Goal: Task Accomplishment & Management: Complete application form

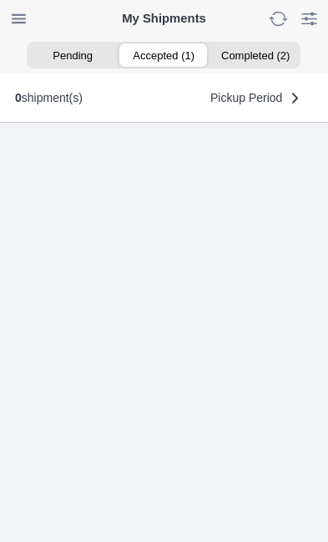
click at [156, 46] on ion-segment-button "Accepted (1)" at bounding box center [164, 54] width 91 height 23
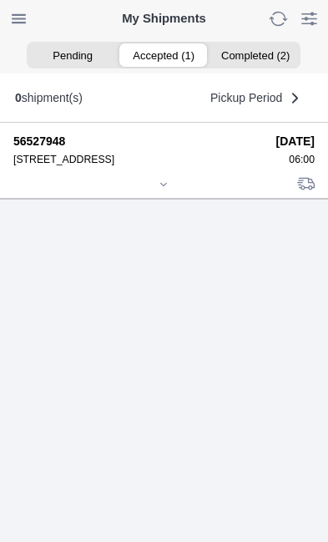
click at [169, 190] on icon at bounding box center [164, 185] width 10 height 10
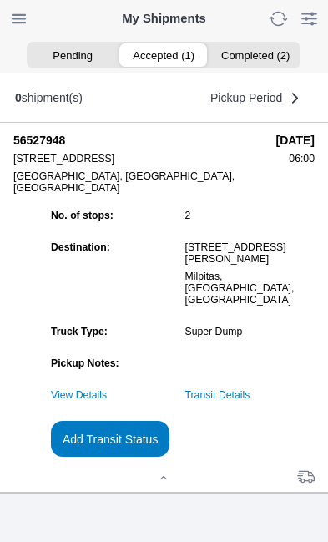
scroll to position [145, 0]
click at [0, 0] on slot "Add Transit Status" at bounding box center [0, 0] width 0 height 0
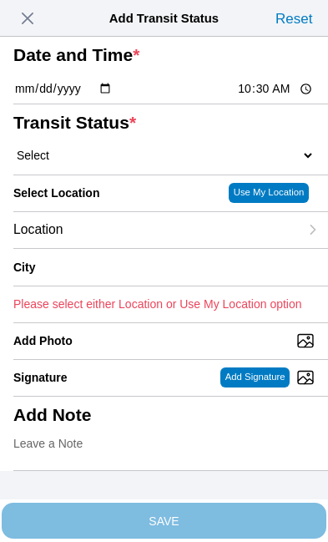
click at [277, 98] on input "10:30" at bounding box center [275, 89] width 79 height 18
type input "06:50"
click at [109, 163] on select "Select Arrive at Drop Off Arrive at Pickup Break Start Break Stop Depart Drop O…" at bounding box center [163, 155] width 301 height 15
select select "DPTPULOC"
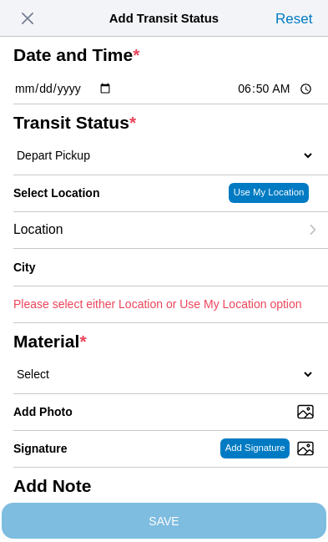
click at [135, 248] on div "Location" at bounding box center [156, 230] width 286 height 36
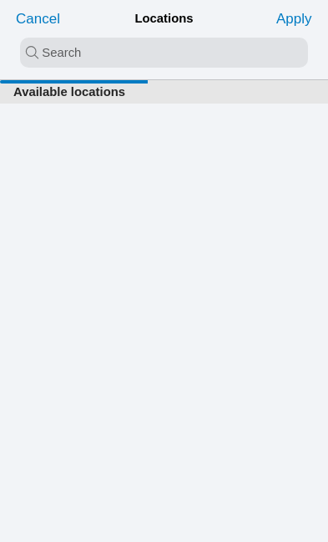
click at [34, 53] on input "search text" at bounding box center [164, 53] width 288 height 30
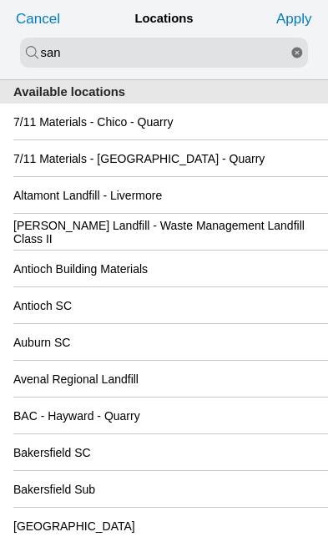
type input "san"
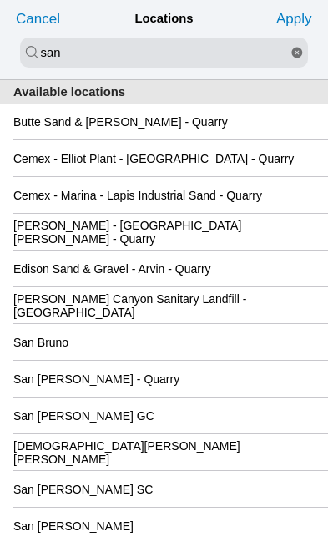
click at [206, 433] on div "San [PERSON_NAME] GC" at bounding box center [163, 416] width 301 height 36
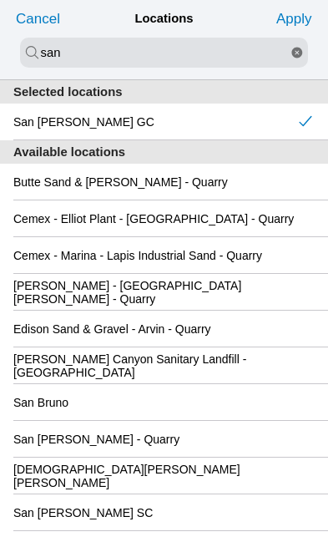
click at [0, 0] on slot "Apply" at bounding box center [0, 0] width 0 height 0
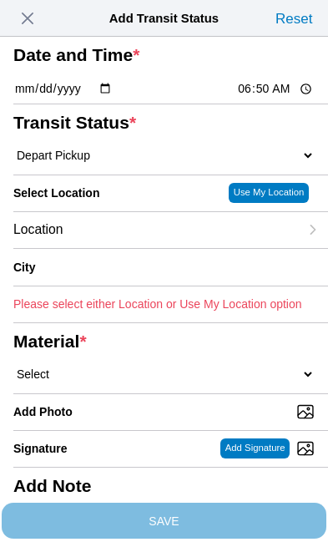
type input "[GEOGRAPHIC_DATA][PERSON_NAME]"
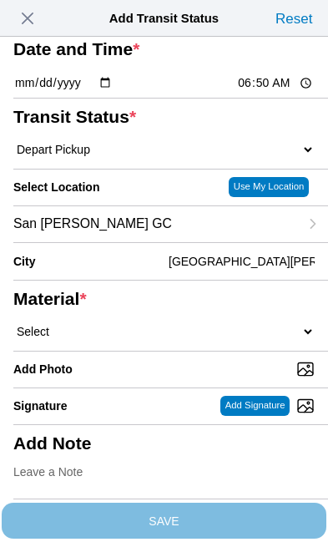
scroll to position [159, 0]
click at [129, 324] on select "Select 1" x 3" Rock 1" x 4" Rock 2" x 4" Rock Asphalt Cold Patch Backfill Spec …" at bounding box center [163, 331] width 301 height 15
select select "708654"
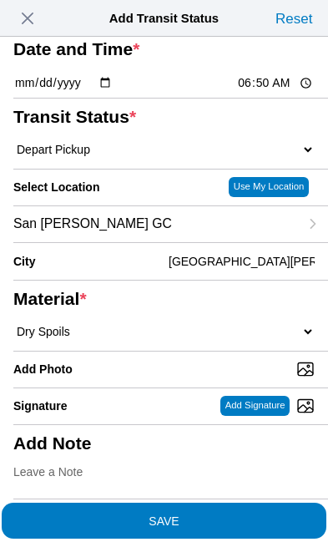
click at [255, 514] on span "SAVE" at bounding box center [163, 520] width 301 height 12
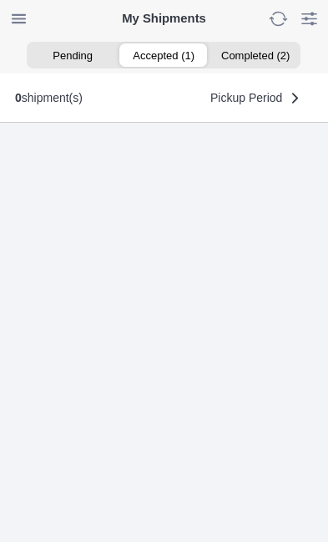
scroll to position [1, 0]
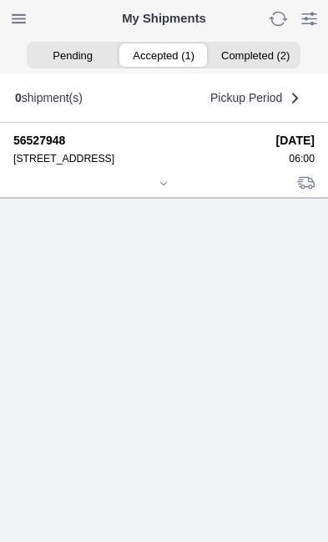
click at [165, 189] on icon at bounding box center [164, 184] width 10 height 10
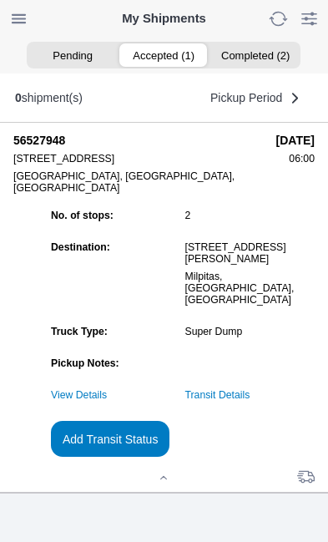
scroll to position [125, 0]
click at [0, 0] on slot "Add Transit Status" at bounding box center [0, 0] width 0 height 0
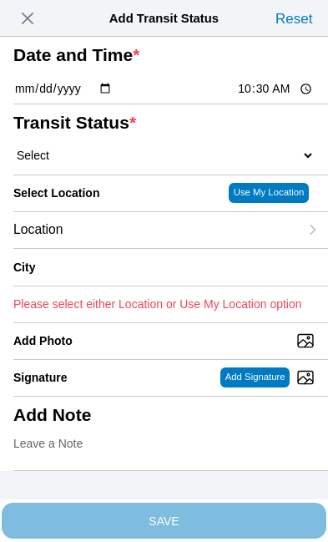
click at [280, 98] on input "10:30" at bounding box center [275, 89] width 79 height 18
type input "08:25"
click at [108, 163] on select "Select Arrive at Drop Off Arrive at Pickup Break Start Break Stop Depart Drop O…" at bounding box center [163, 155] width 301 height 15
select select "DPTDLVLOC"
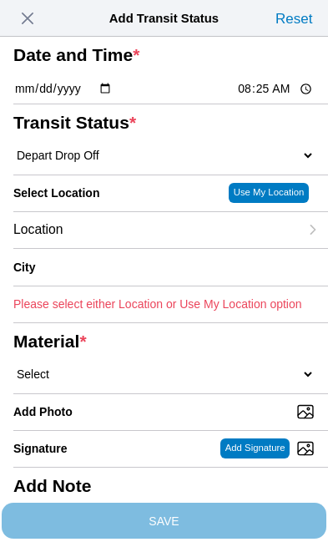
click at [136, 248] on div "Location" at bounding box center [156, 230] width 286 height 36
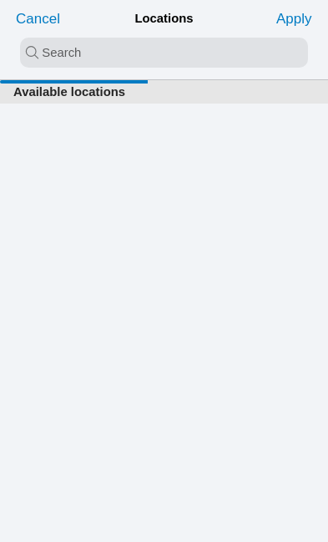
click at [37, 47] on input "search text" at bounding box center [164, 53] width 288 height 30
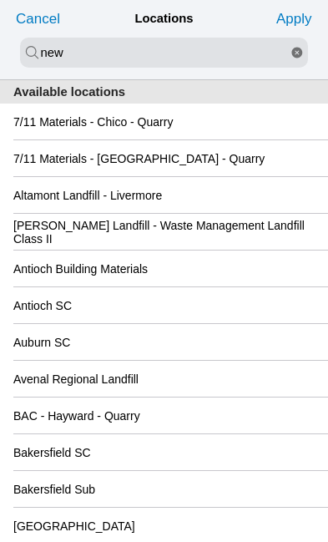
type input "new"
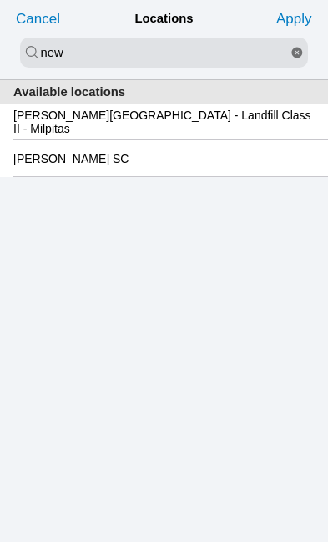
click at [0, 0] on slot "[PERSON_NAME][GEOGRAPHIC_DATA] - Landfill Class II - Milpitas" at bounding box center [0, 0] width 0 height 0
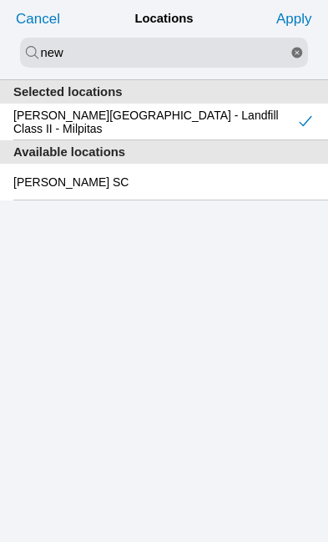
click at [0, 0] on slot "Apply" at bounding box center [0, 0] width 0 height 0
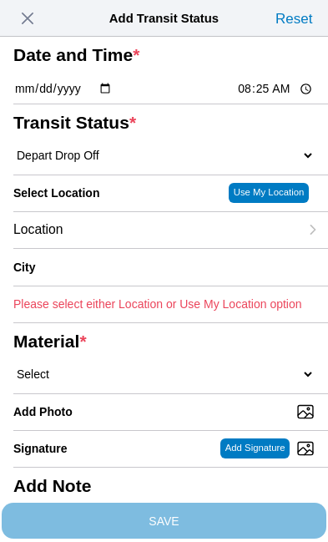
type input "Milpitas"
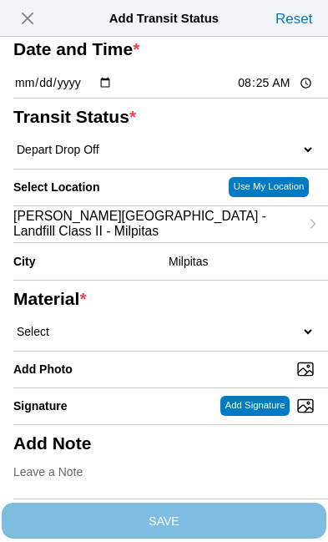
scroll to position [149, 0]
click at [175, 330] on select "Select 1" x 3" Rock 1" x 4" Rock 2" x 4" Rock Asphalt Cold Patch Backfill Spec …" at bounding box center [163, 331] width 301 height 15
select select "708654"
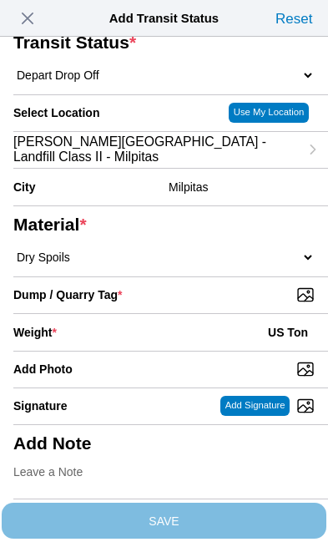
scroll to position [318, 0]
click at [241, 286] on input "Dump / Quarry Tag *" at bounding box center [170, 295] width 315 height 18
type input "C:\fakepath\image.jpg"
click at [160, 314] on div "Weight * US Ton" at bounding box center [163, 332] width 301 height 37
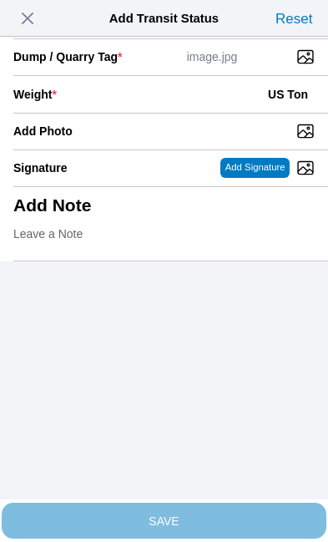
scroll to position [342, 0]
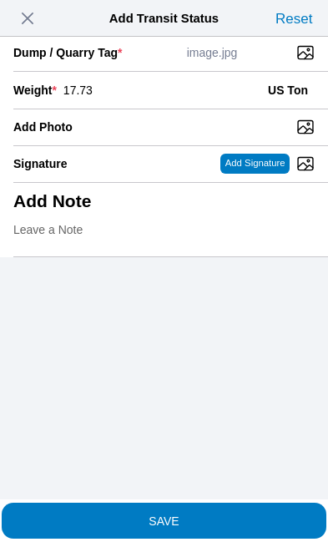
type input "17.73"
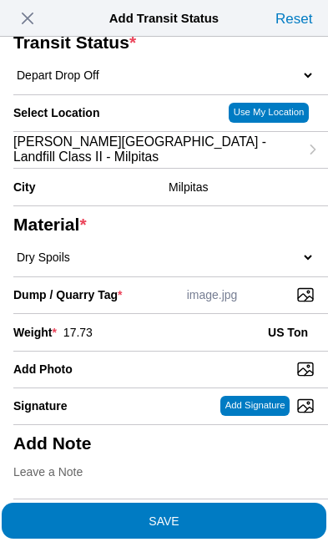
click at [241, 514] on span "SAVE" at bounding box center [163, 520] width 301 height 12
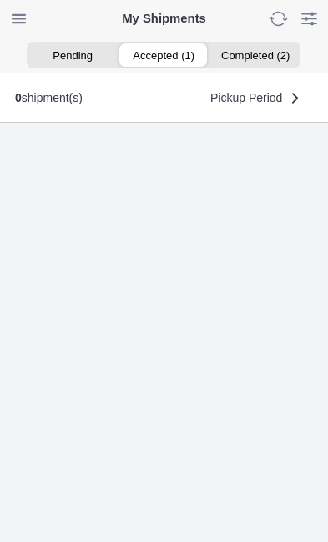
scroll to position [1, 0]
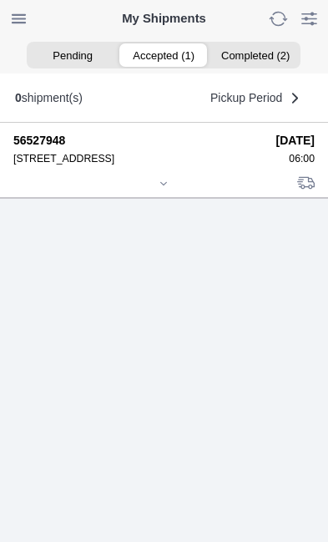
click at [169, 189] on icon at bounding box center [164, 184] width 10 height 10
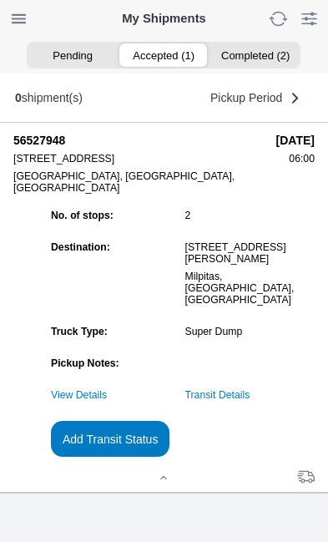
scroll to position [160, 0]
click at [251, 393] on link "Transit Details" at bounding box center [217, 395] width 65 height 12
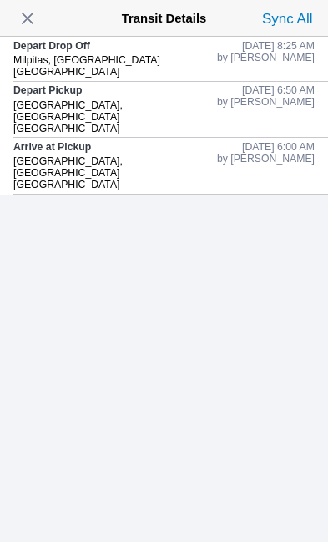
click at [34, 18] on span "button" at bounding box center [27, 18] width 23 height 23
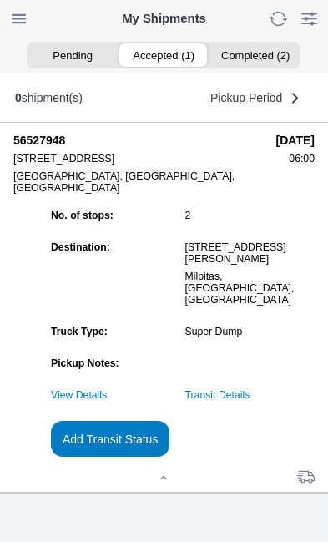
click at [0, 0] on slot "Add Transit Status" at bounding box center [0, 0] width 0 height 0
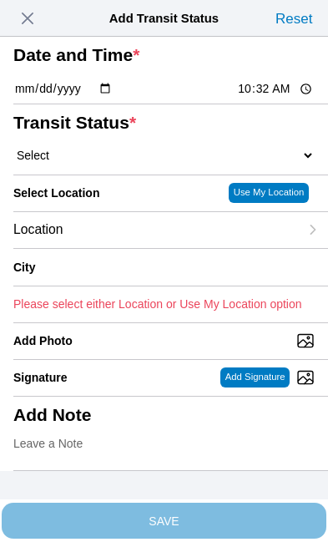
click at [284, 98] on input "10:32" at bounding box center [275, 89] width 79 height 18
type input "09:45"
click at [112, 163] on select "Select Arrive at Drop Off Arrive at Pickup Break Start Break Stop Depart Drop O…" at bounding box center [163, 155] width 301 height 15
select select "DPTPULOC"
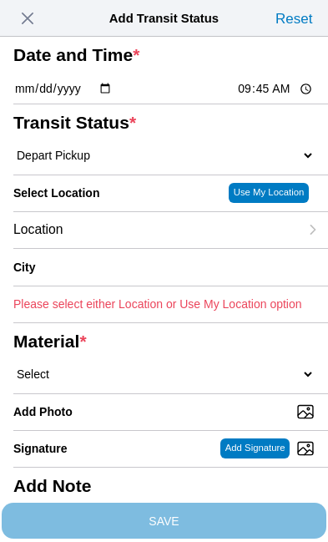
click at [138, 248] on div "Location" at bounding box center [156, 230] width 286 height 36
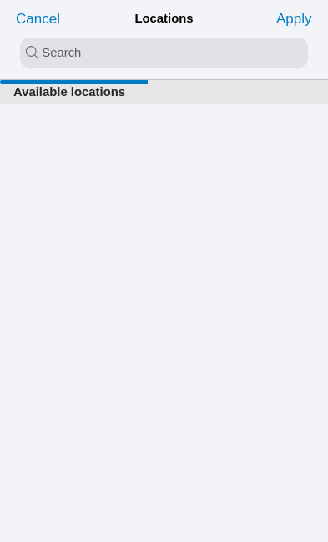
click at [43, 47] on input "search text" at bounding box center [164, 53] width 288 height 30
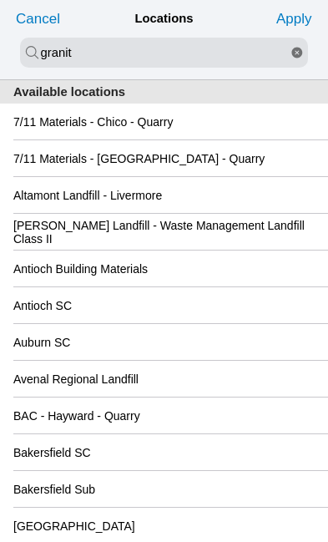
type input "granit"
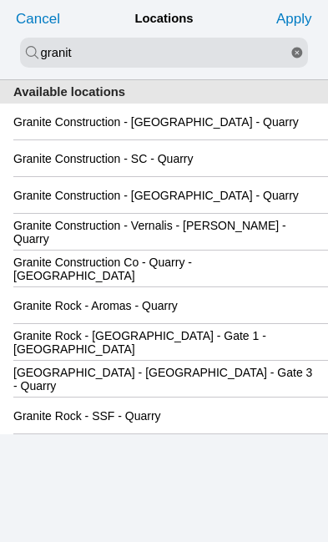
click at [0, 0] on slot "[GEOGRAPHIC_DATA] - [GEOGRAPHIC_DATA] - Gate 3 - Quarry" at bounding box center [0, 0] width 0 height 0
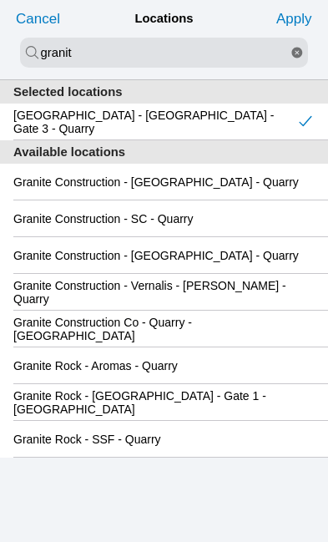
click at [0, 0] on slot "Apply" at bounding box center [0, 0] width 0 height 0
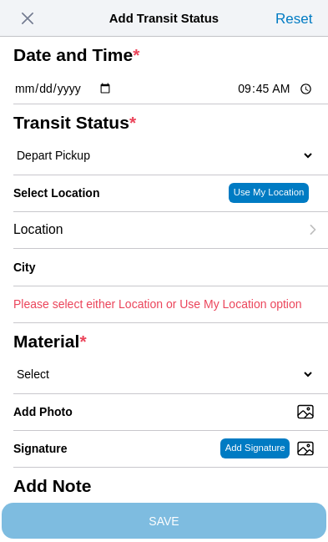
type input "[GEOGRAPHIC_DATA]"
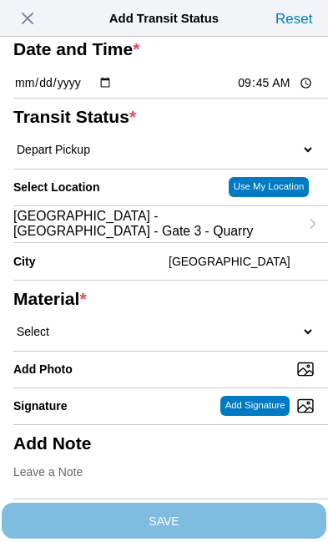
scroll to position [120, 0]
click at [165, 339] on select "Select 1" x 3" Rock 1" x 4" Rock 2" x 4" Rock Asphalt Cold Patch Backfill Spec …" at bounding box center [163, 331] width 301 height 15
select select "708648"
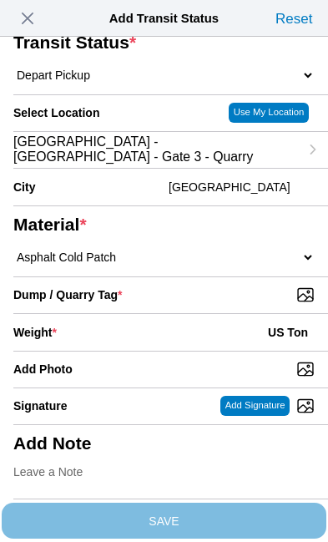
click at [238, 304] on input "Dump / Quarry Tag *" at bounding box center [170, 295] width 315 height 18
type input "C:\fakepath\image.jpg"
click at [126, 351] on div "Weight * US Ton" at bounding box center [163, 332] width 301 height 37
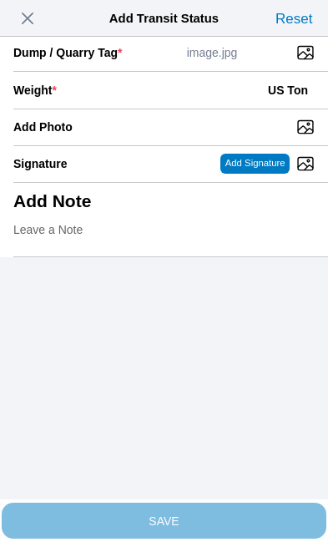
scroll to position [342, 0]
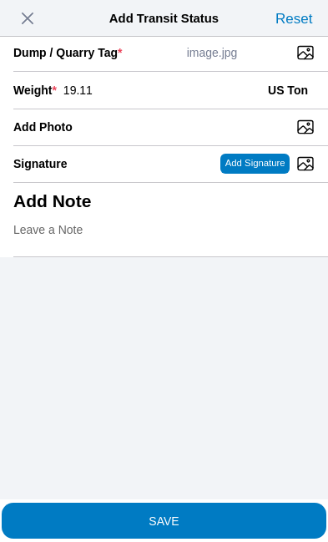
type input "19.11"
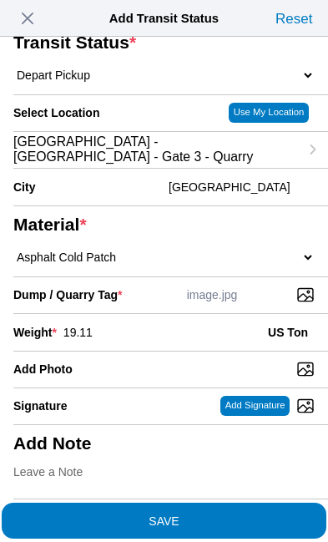
scroll to position [272, 0]
click at [232, 514] on span "SAVE" at bounding box center [163, 520] width 301 height 12
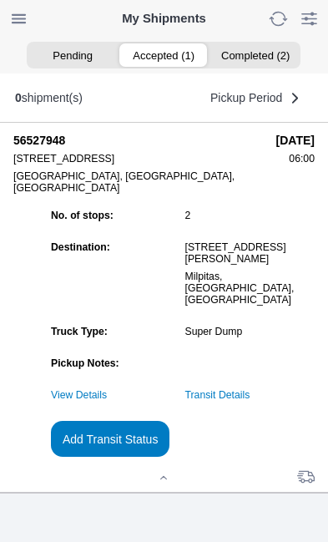
scroll to position [1, 0]
